Goal: Task Accomplishment & Management: Manage account settings

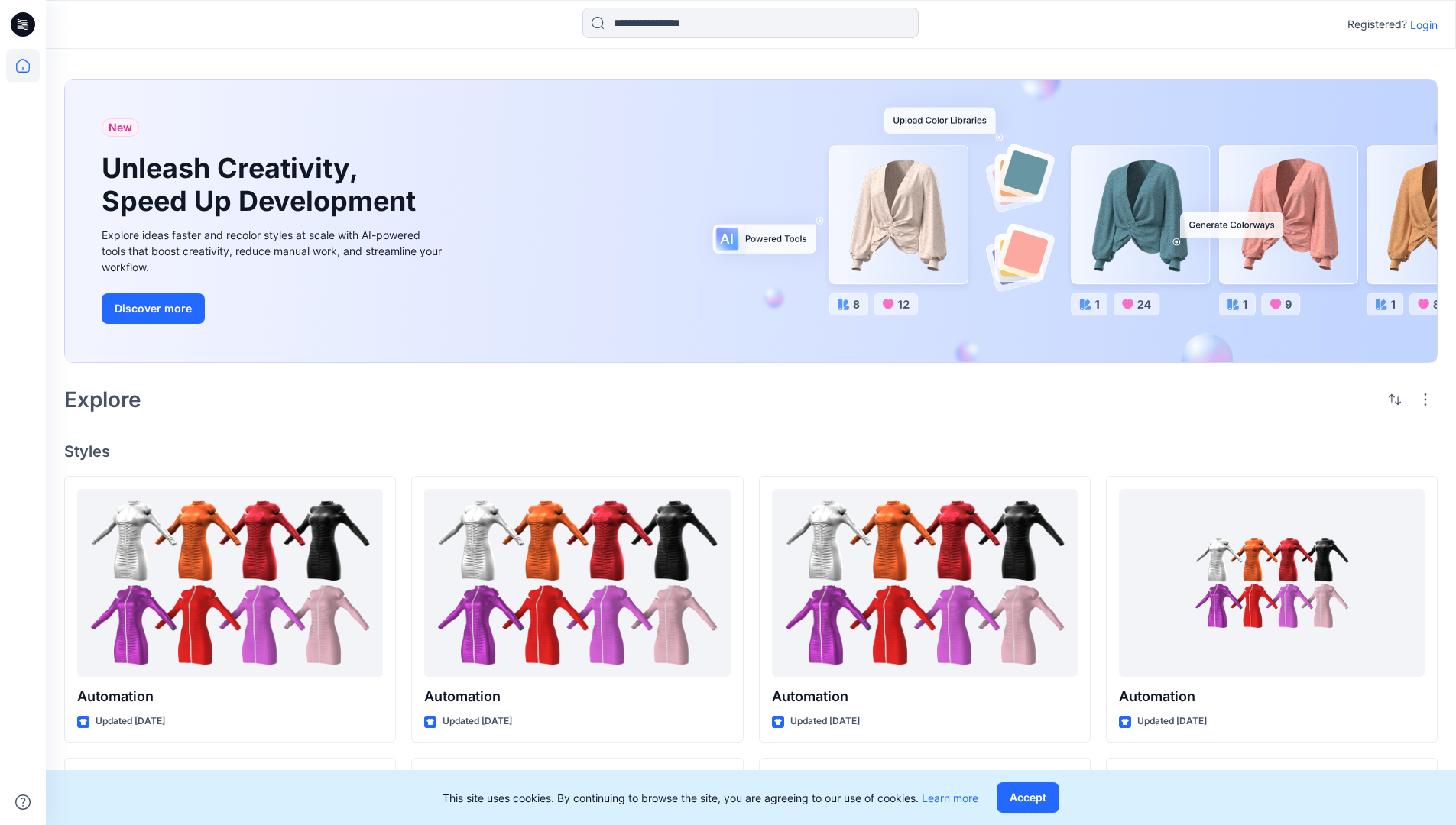
click at [1420, 24] on p "Login" at bounding box center [1423, 24] width 28 height 16
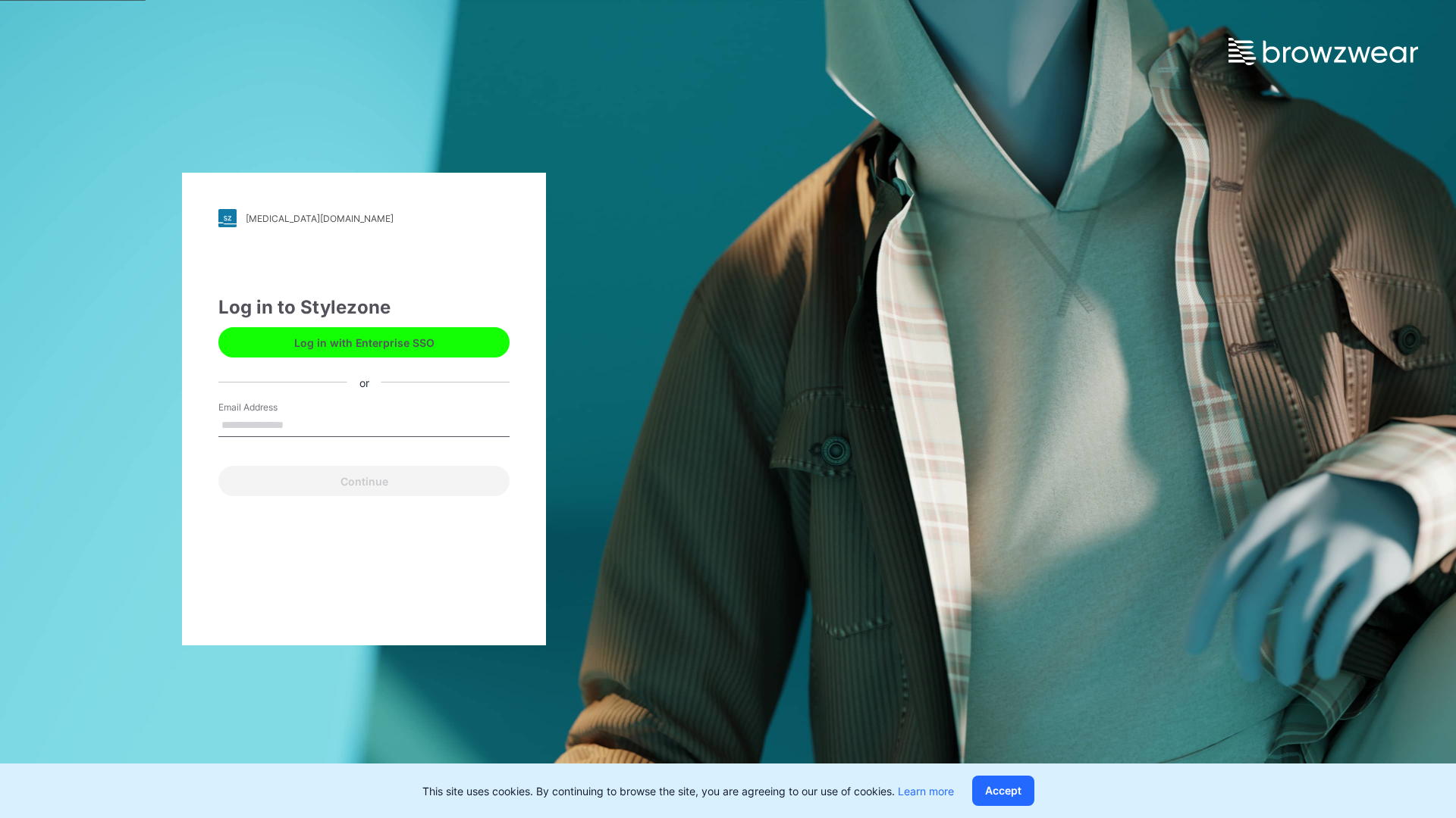
click at [300, 425] on input "Email Address" at bounding box center [364, 426] width 291 height 23
type input "**********"
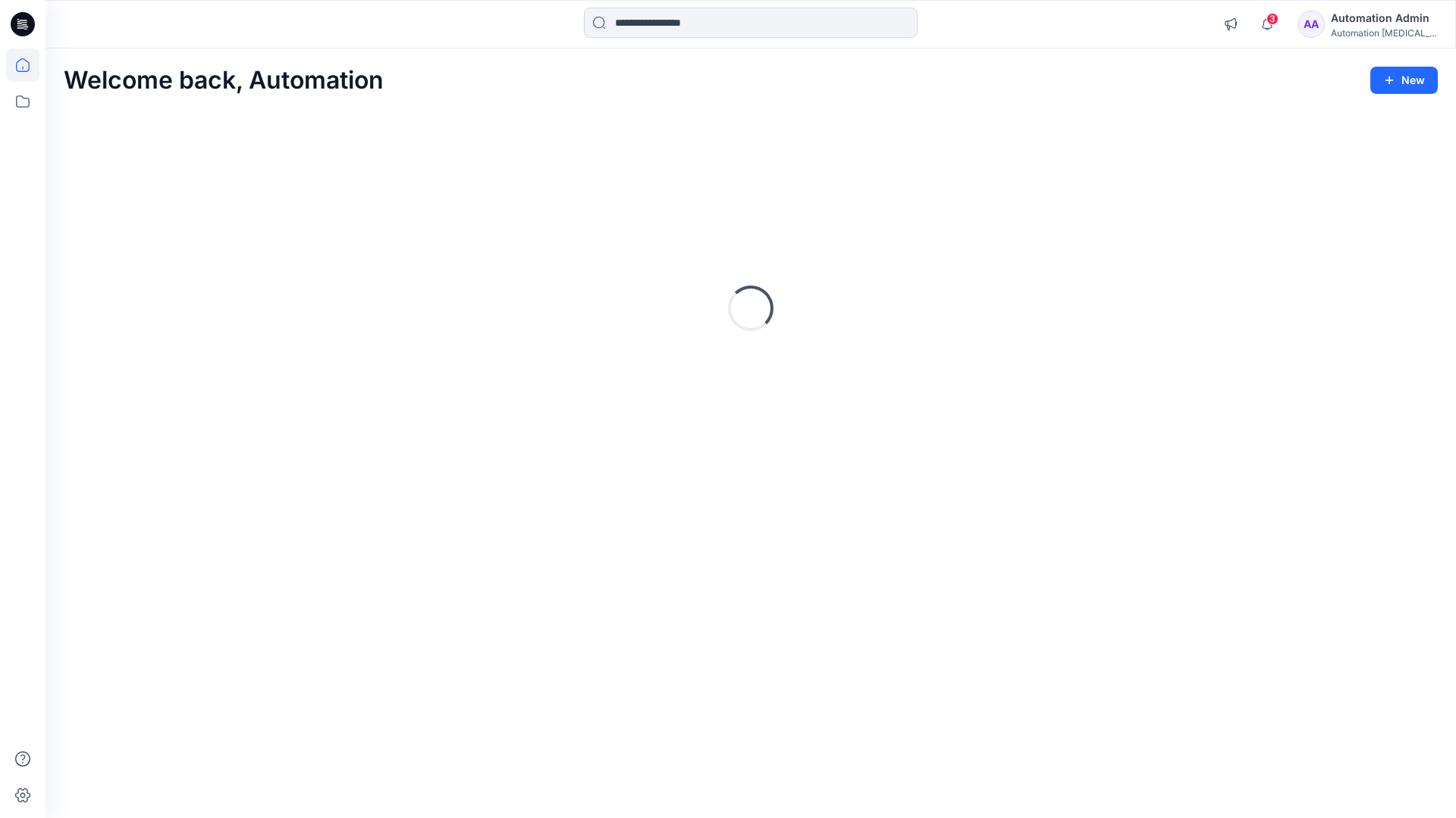
click at [29, 65] on icon at bounding box center [23, 65] width 13 height 13
click at [25, 105] on icon at bounding box center [22, 101] width 34 height 33
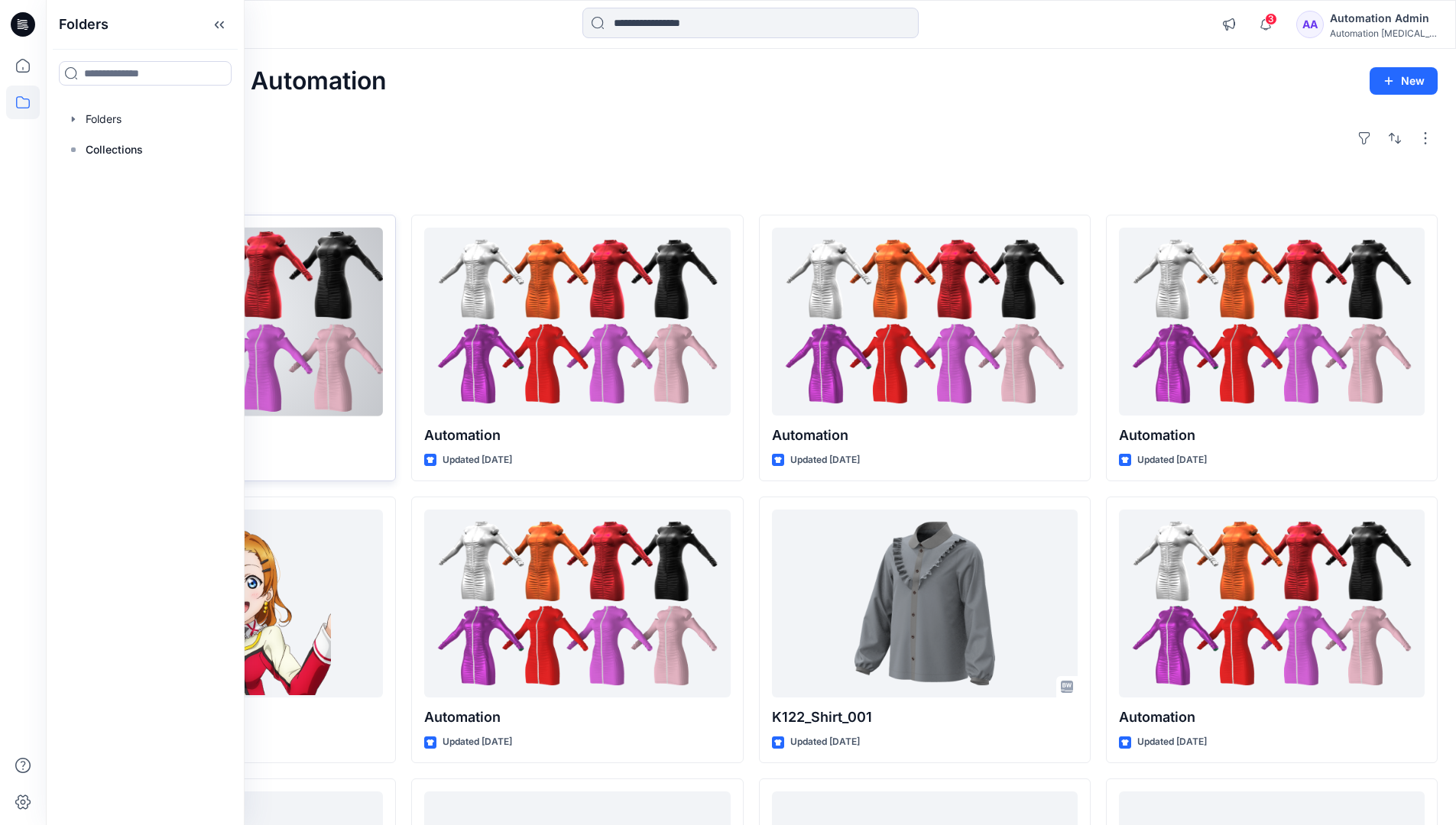
click at [343, 250] on button "Set Status" at bounding box center [304, 245] width 84 height 24
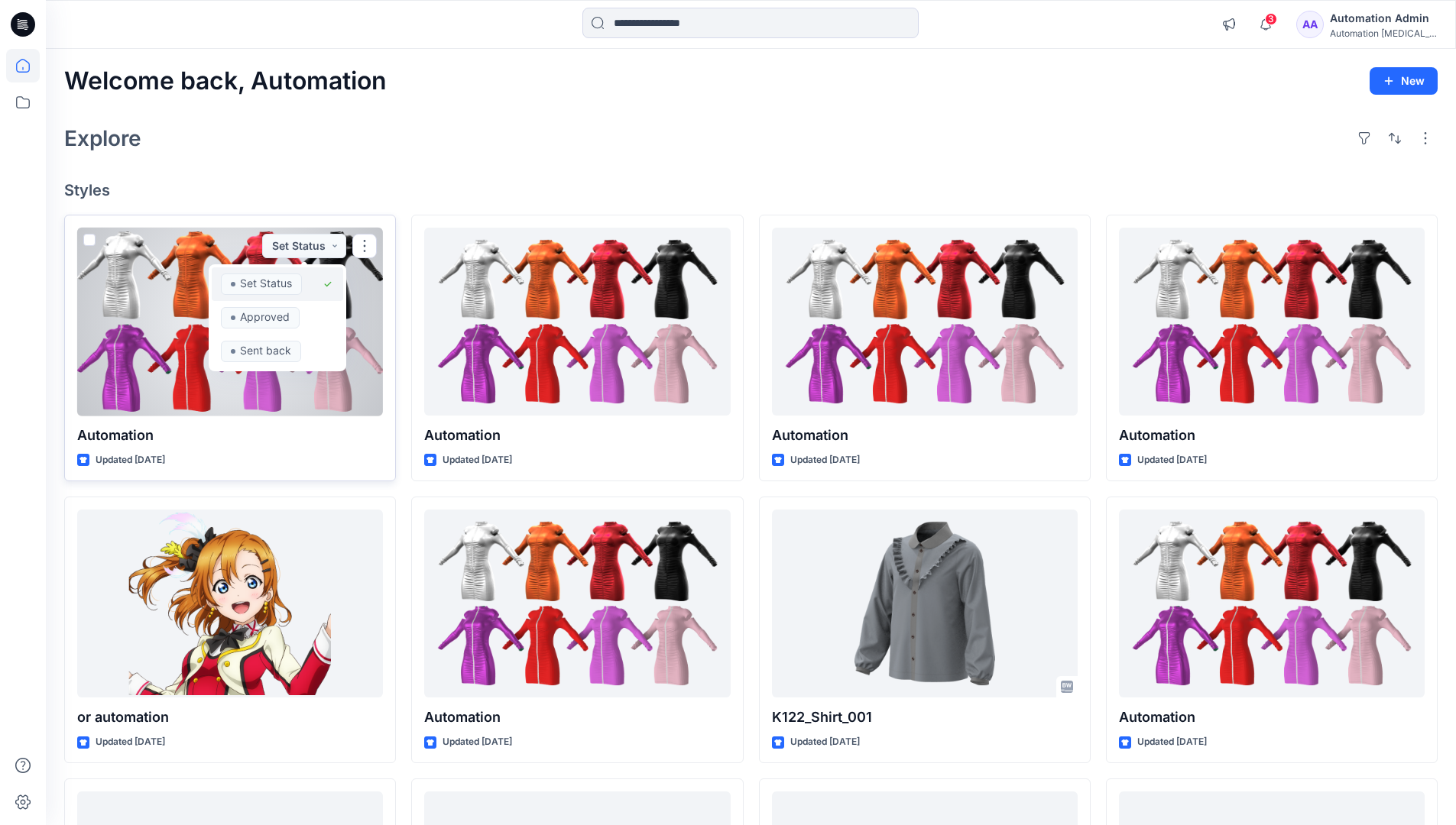
click at [300, 278] on span "Set Status" at bounding box center [261, 285] width 81 height 21
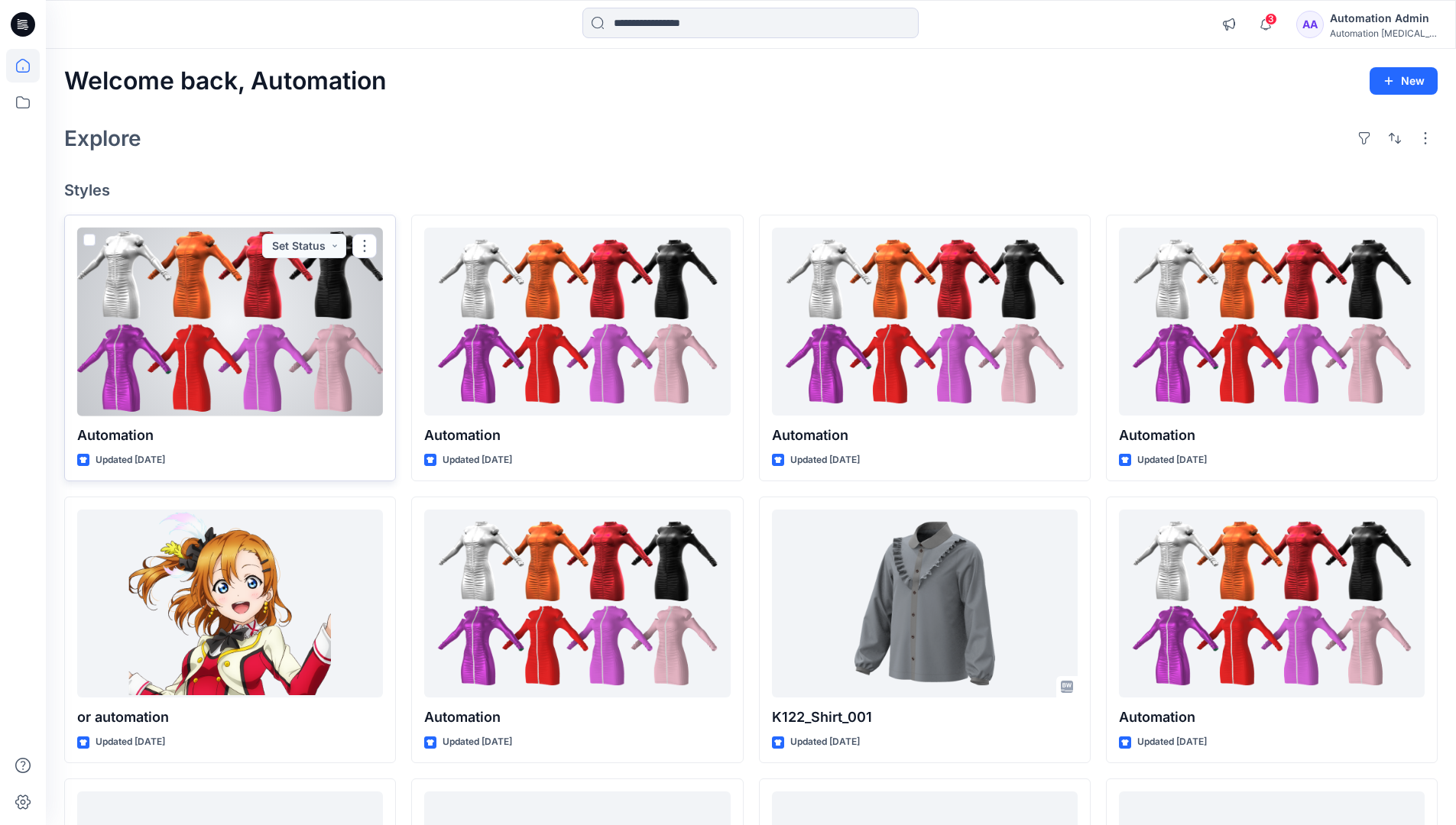
click at [1376, 24] on div "Automation Admin" at bounding box center [1383, 18] width 107 height 18
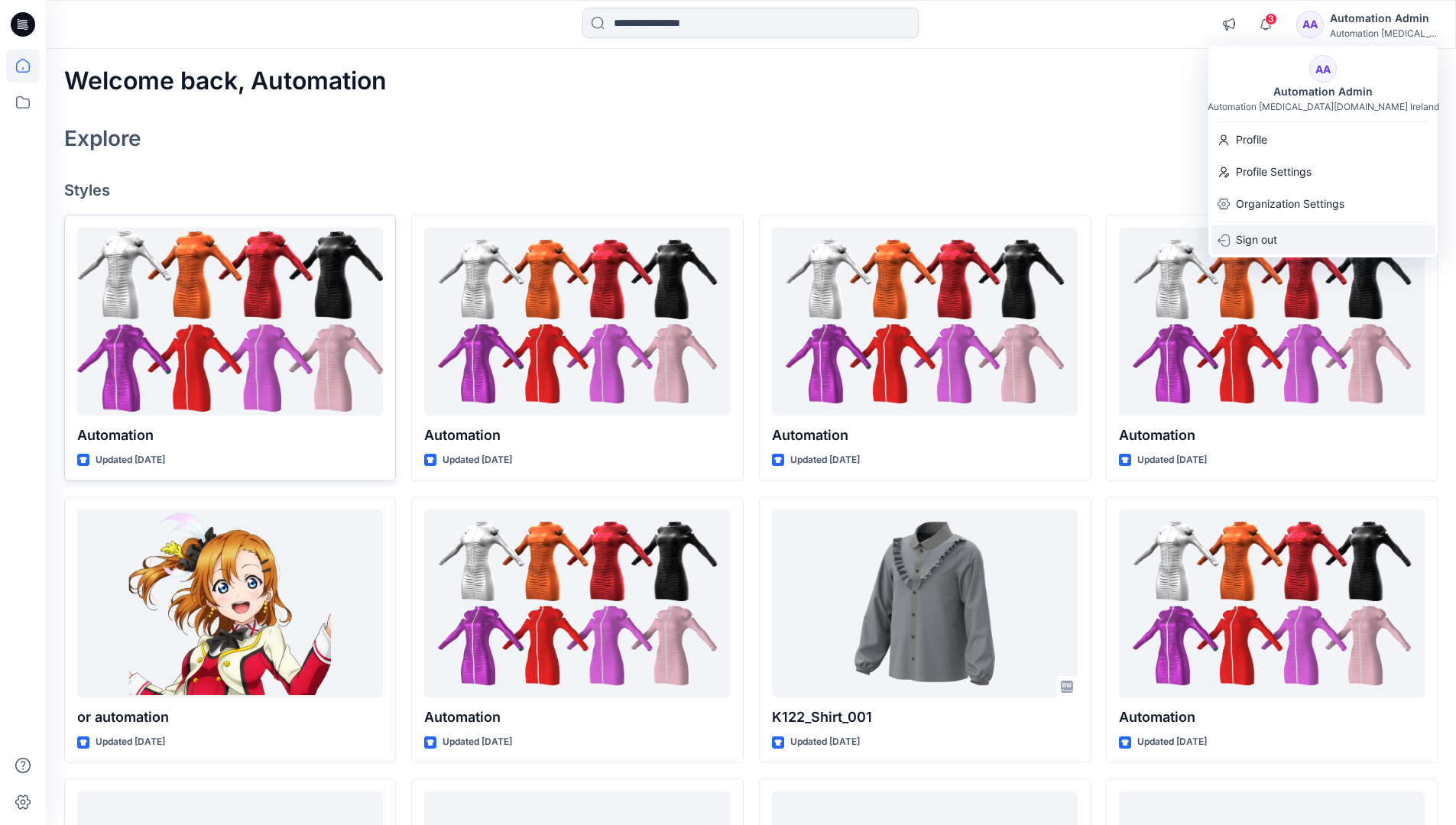
click at [1269, 241] on p "Sign out" at bounding box center [1256, 240] width 41 height 29
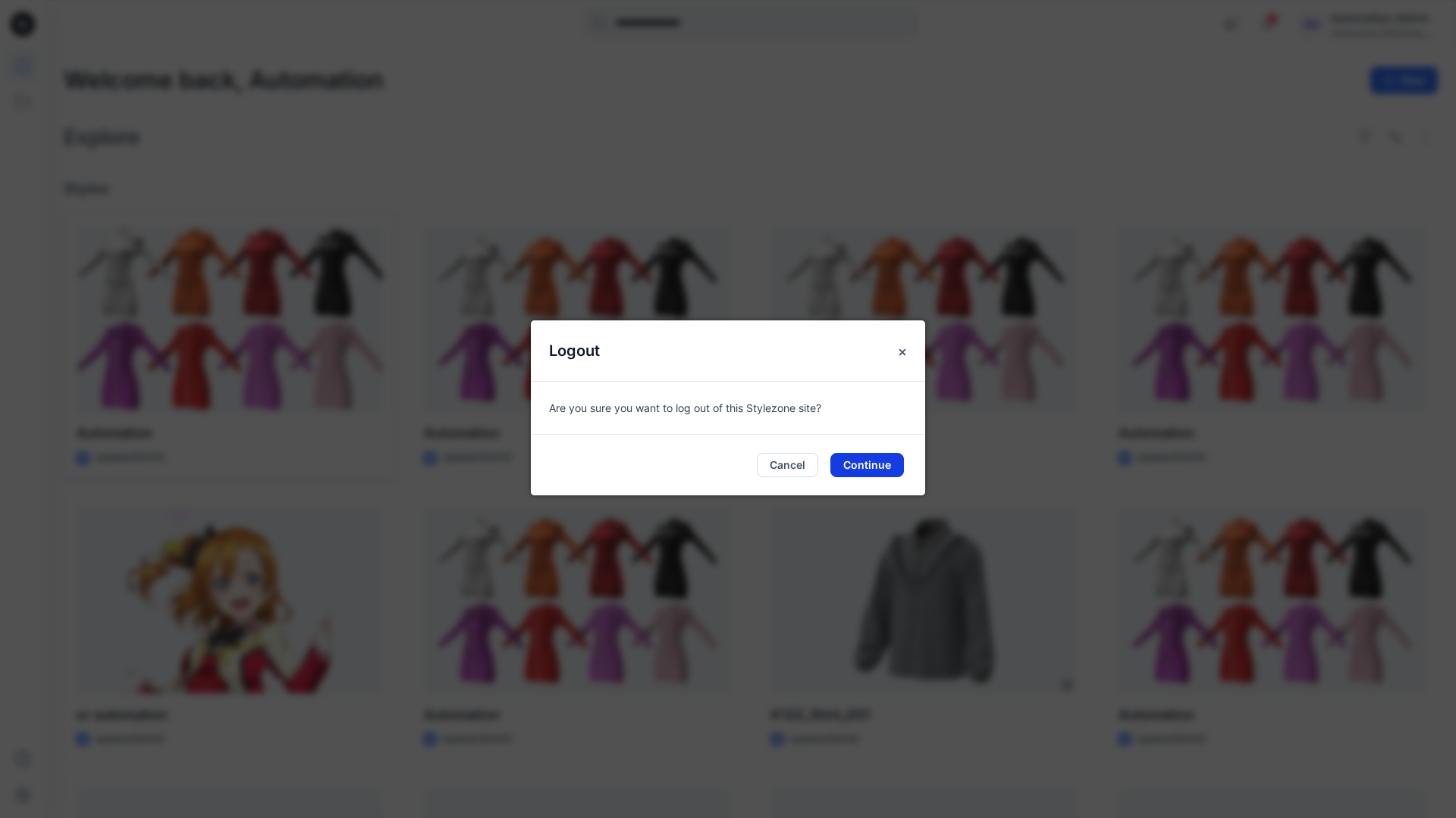
click at [875, 461] on button "Continue" at bounding box center [866, 465] width 74 height 24
